Goal: Task Accomplishment & Management: Manage account settings

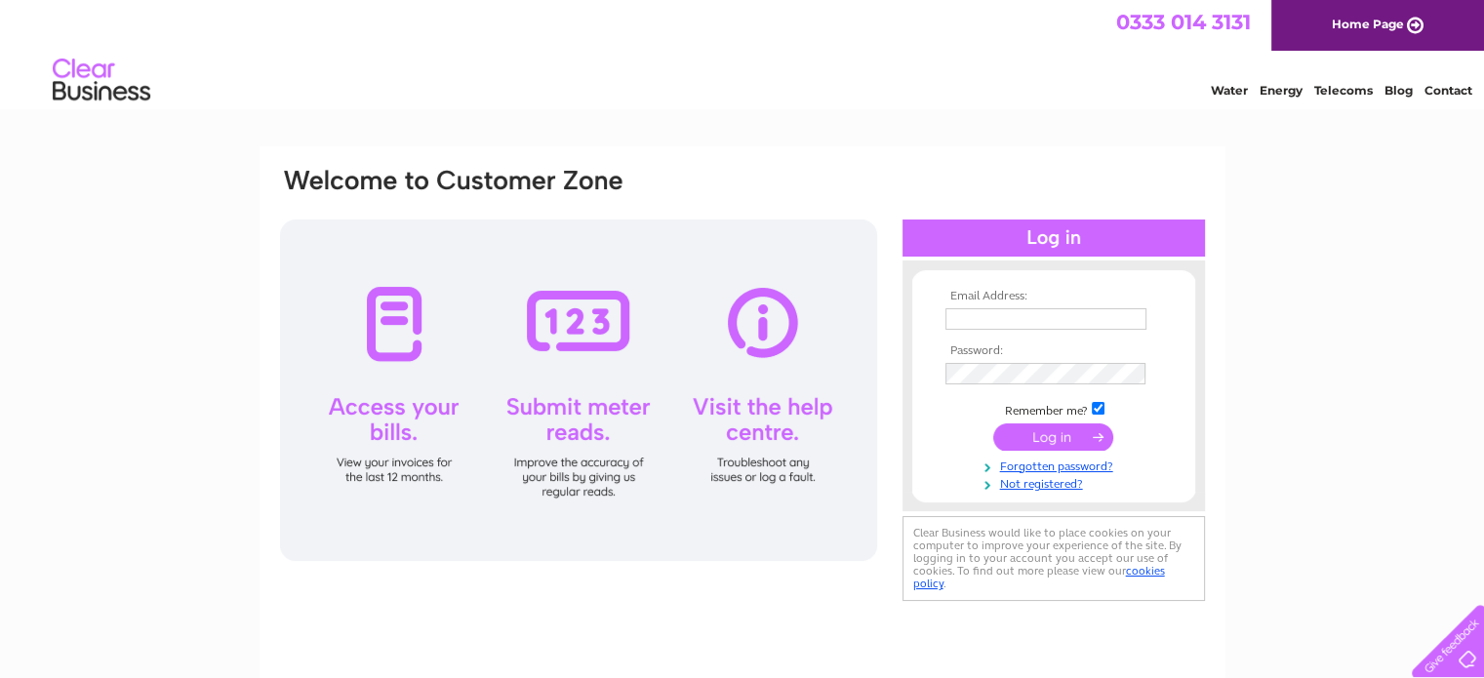
click at [1083, 320] on input "text" at bounding box center [1045, 318] width 201 height 21
type input "[PERSON_NAME][EMAIL_ADDRESS][DOMAIN_NAME]"
click at [1029, 321] on input "[PERSON_NAME][EMAIL_ADDRESS][DOMAIN_NAME]" at bounding box center [1045, 318] width 201 height 21
click at [1156, 319] on td "[PERSON_NAME][EMAIL_ADDRESS][DOMAIN_NAME]" at bounding box center [1053, 318] width 226 height 31
click at [1033, 326] on input "[PERSON_NAME][EMAIL_ADDRESS][DOMAIN_NAME]" at bounding box center [1045, 318] width 201 height 21
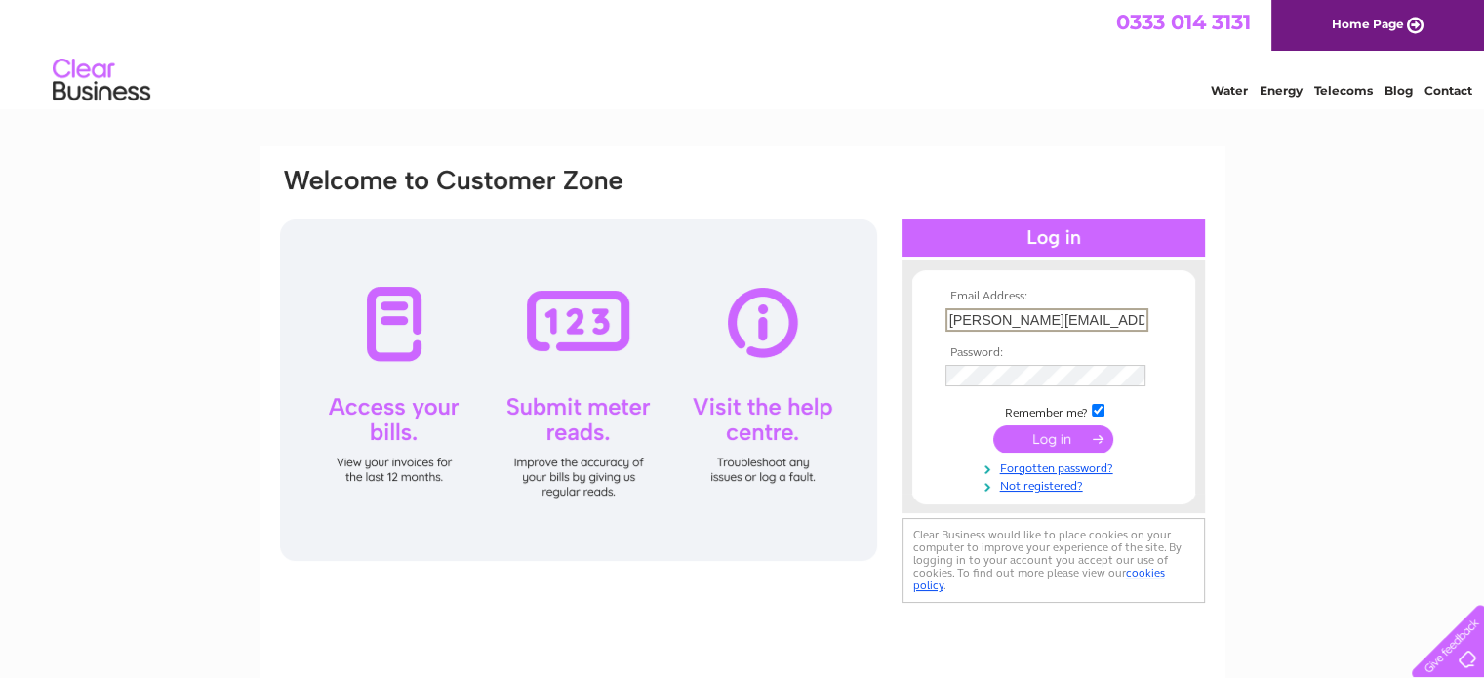
click at [1053, 320] on input "[PERSON_NAME][EMAIL_ADDRESS][DOMAIN_NAME]" at bounding box center [1046, 319] width 203 height 23
drag, startPoint x: 1147, startPoint y: 319, endPoint x: 1126, endPoint y: 321, distance: 21.5
click at [1126, 321] on td "[PERSON_NAME][EMAIL_ADDRESS][DOMAIN_NAME]" at bounding box center [1053, 319] width 226 height 33
drag, startPoint x: 1143, startPoint y: 320, endPoint x: 892, endPoint y: 320, distance: 251.7
click at [1384, 98] on div "Email Address: [PERSON_NAME][EMAIL_ADDRESS][DOMAIN_NAME] Password:" at bounding box center [1398, 88] width 28 height 20
